Goal: Information Seeking & Learning: Learn about a topic

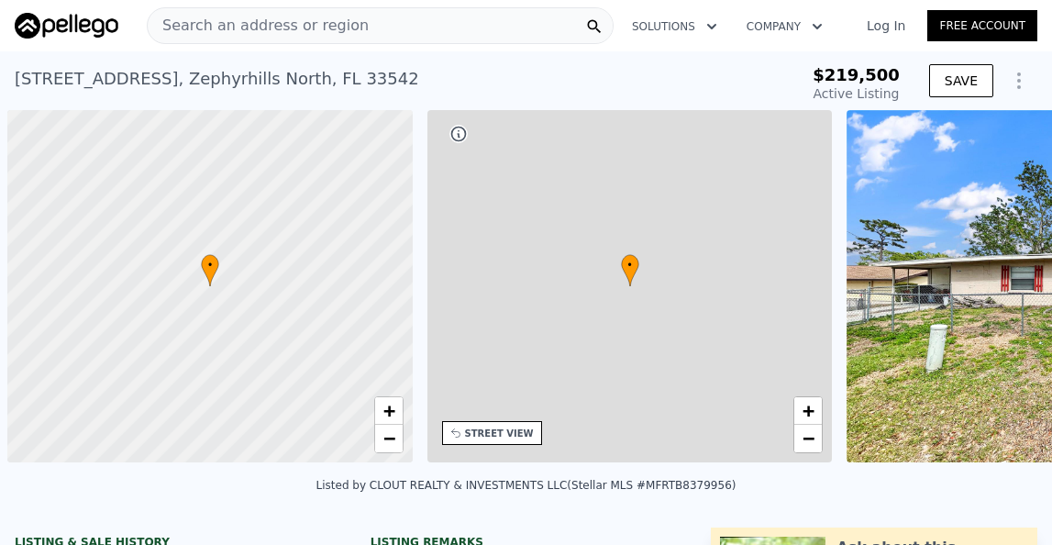
scroll to position [0, 7]
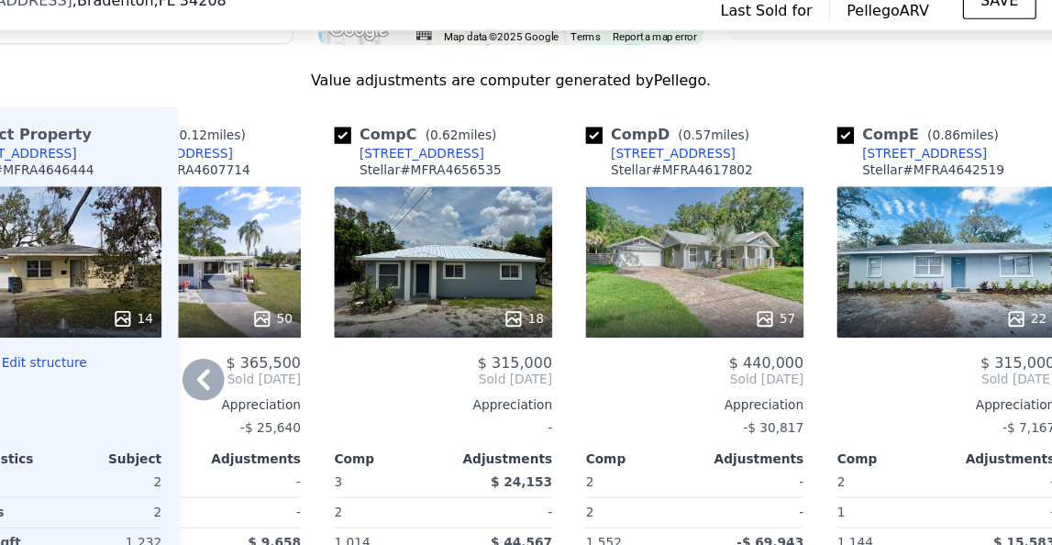
scroll to position [2027, 0]
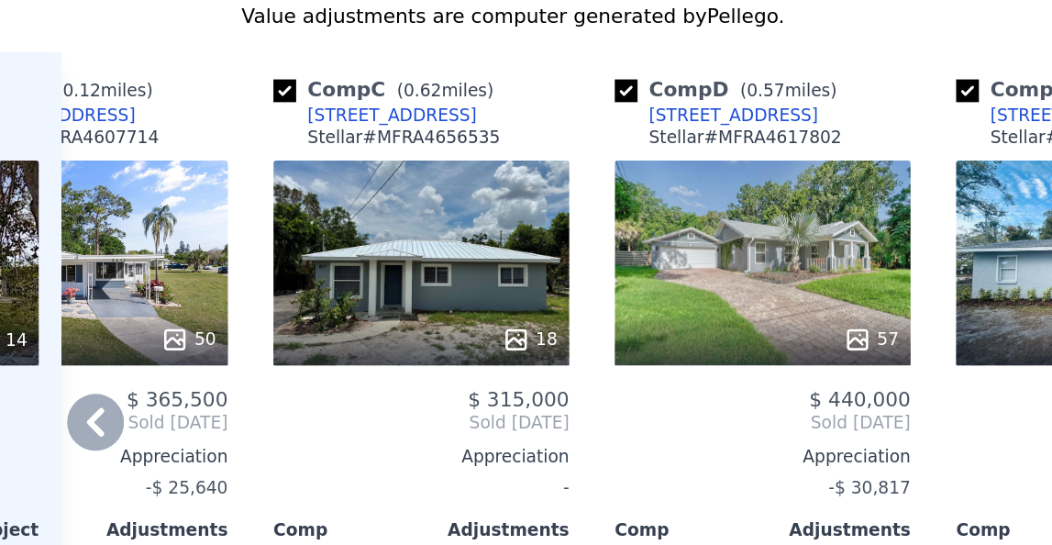
click at [381, 177] on div "Comp C ( 0.62 miles) [STREET_ADDRESS] E Stellar # MFRA4656535" at bounding box center [467, 163] width 191 height 55
